Goal: Task Accomplishment & Management: Manage account settings

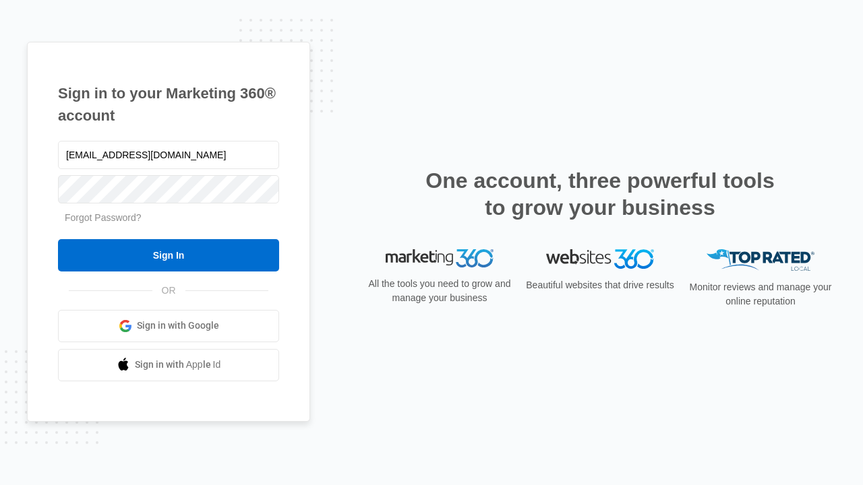
type input "dankie614@gmail.com"
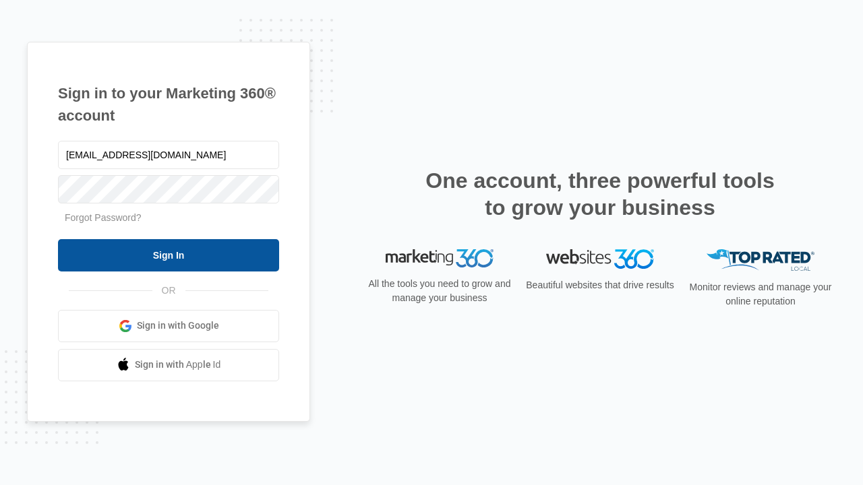
click at [169, 255] on input "Sign In" at bounding box center [168, 255] width 221 height 32
